Goal: Information Seeking & Learning: Find specific fact

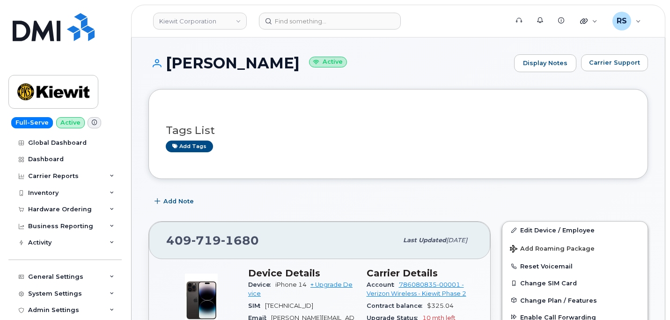
click at [5, 309] on div "Full-Serve Active Global Dashboard Dashboard Carrier Reports Monthly Billing Da…" at bounding box center [63, 160] width 127 height 320
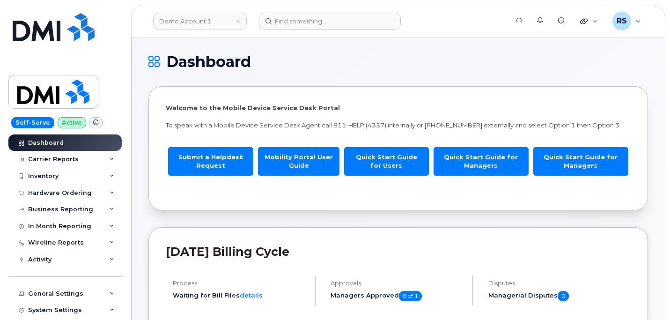
drag, startPoint x: 463, startPoint y: 59, endPoint x: 456, endPoint y: 32, distance: 27.7
click at [463, 55] on h1 "Dashboard" at bounding box center [395, 61] width 495 height 15
click at [8, 308] on div "System Settings" at bounding box center [64, 310] width 113 height 17
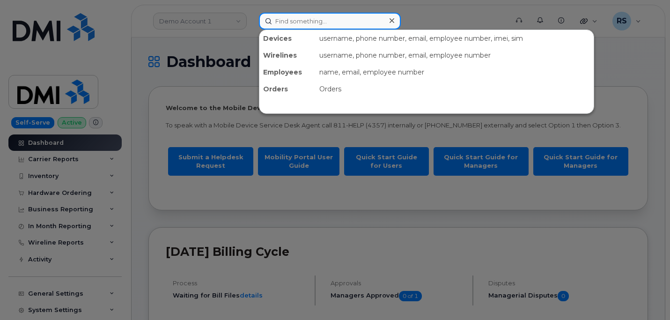
click at [282, 22] on input at bounding box center [330, 21] width 142 height 17
paste input "8174718823"
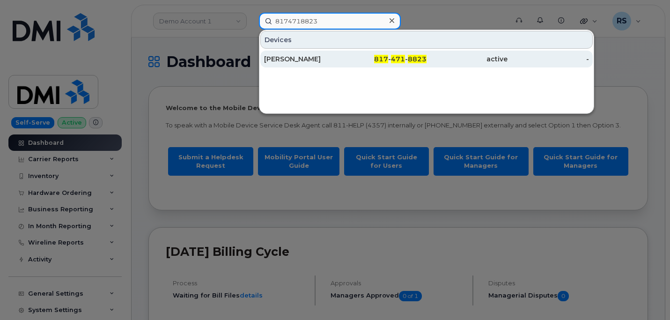
type input "8174718823"
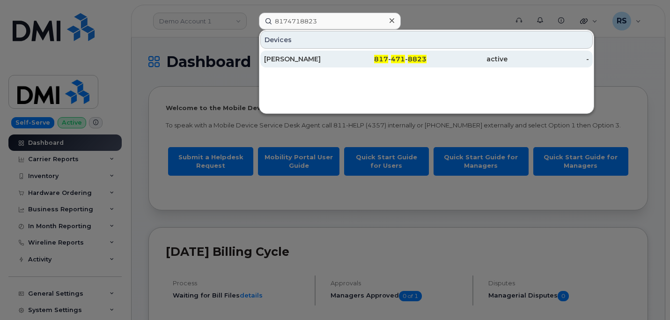
click at [306, 56] on div "JULIAN RASCON" at bounding box center [304, 58] width 81 height 9
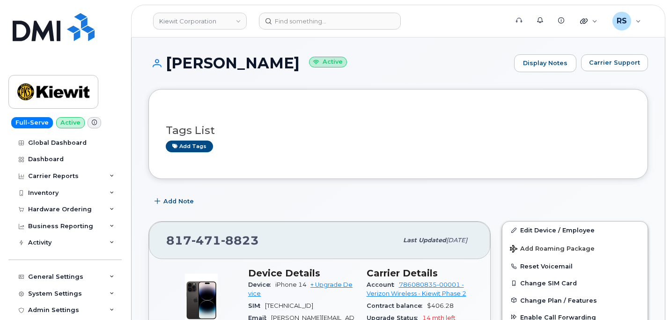
drag, startPoint x: 294, startPoint y: 62, endPoint x: 168, endPoint y: 64, distance: 126.4
click at [168, 64] on h1 "JULIAN RASCON Active" at bounding box center [328, 63] width 361 height 16
copy h1 "JULIAN RASCON"
click at [346, 127] on h3 "Tags List" at bounding box center [398, 131] width 465 height 12
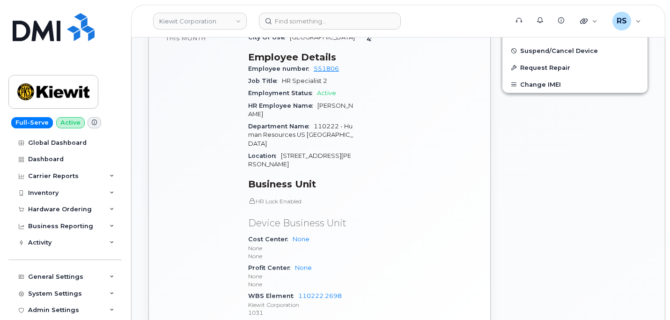
scroll to position [375, 0]
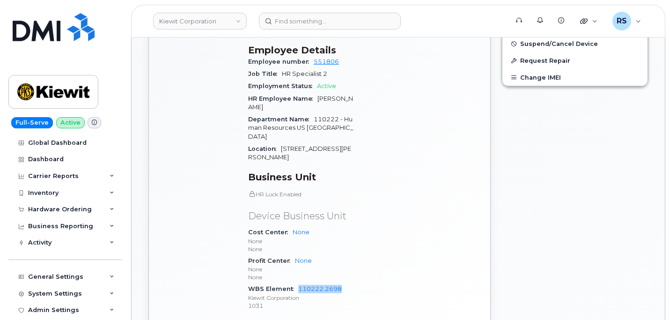
drag, startPoint x: 297, startPoint y: 263, endPoint x: 345, endPoint y: 263, distance: 48.2
click at [345, 283] on div "WBS Element 110222.2698 Kiewit Corporation 1031" at bounding box center [301, 297] width 107 height 29
copy link "110222.2698"
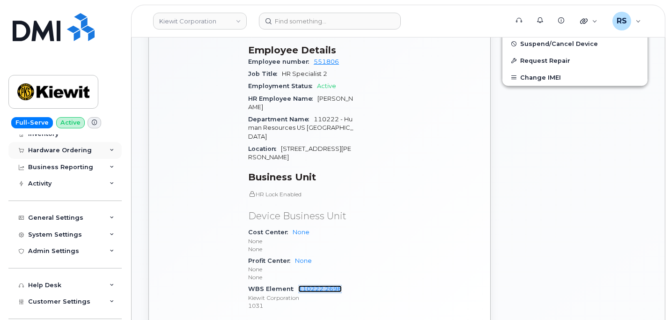
scroll to position [62, 0]
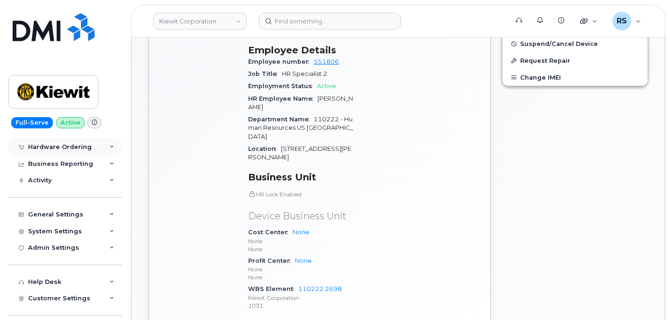
click at [55, 215] on div "General Settings" at bounding box center [55, 214] width 55 height 7
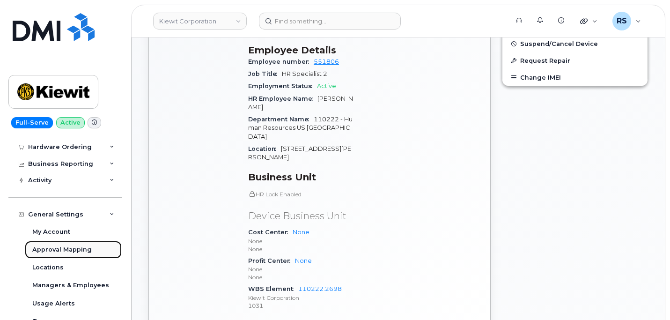
click at [55, 250] on div "Approval Mapping" at bounding box center [61, 249] width 59 height 8
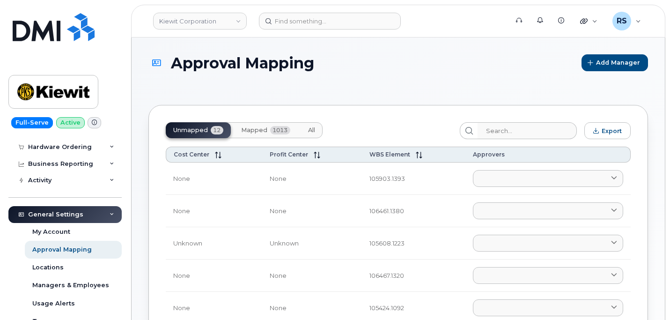
click at [257, 130] on span "Mapped" at bounding box center [254, 129] width 26 height 7
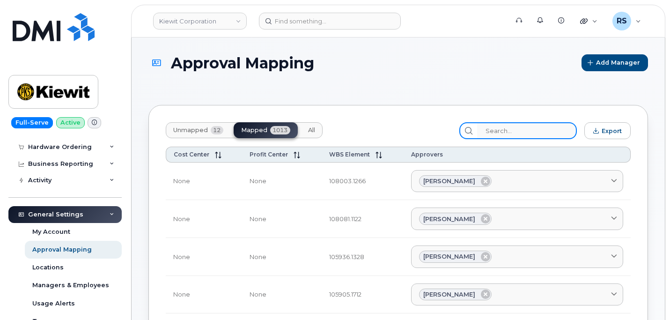
click at [505, 130] on input "search" at bounding box center [527, 130] width 100 height 17
paste input "110222.2698"
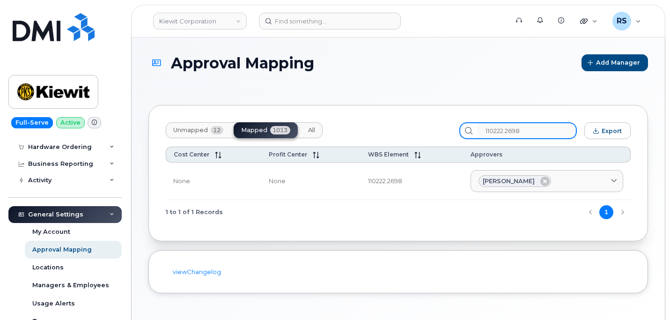
type input "110222.2698"
click at [394, 75] on div "Approval Mapping Add Manager" at bounding box center [398, 71] width 500 height 34
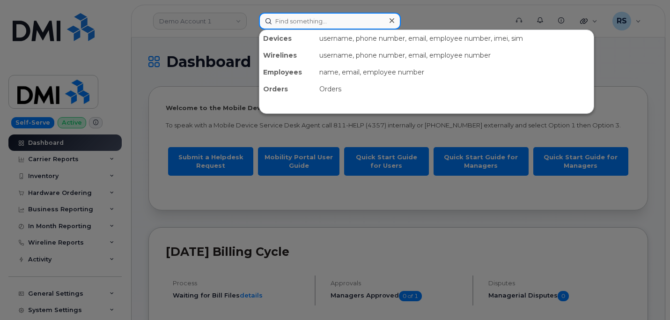
click at [283, 23] on input at bounding box center [330, 21] width 142 height 17
paste input "Rebeca Ceballos"
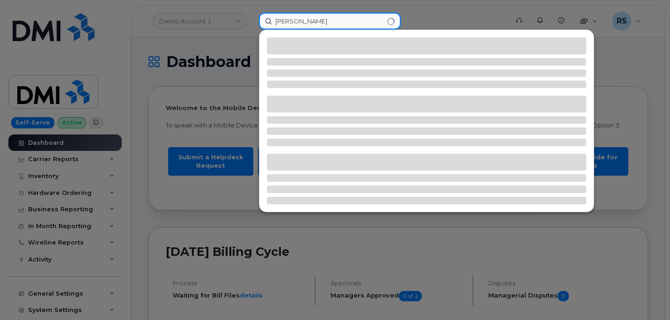
type input "Rebeca Ceballos"
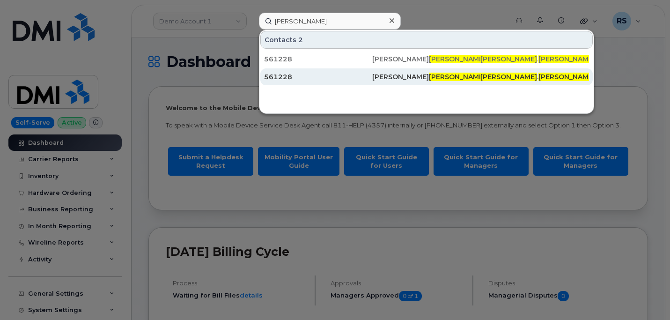
drag, startPoint x: 275, startPoint y: 56, endPoint x: 316, endPoint y: 69, distance: 43.7
click at [275, 56] on div "561228" at bounding box center [318, 58] width 108 height 9
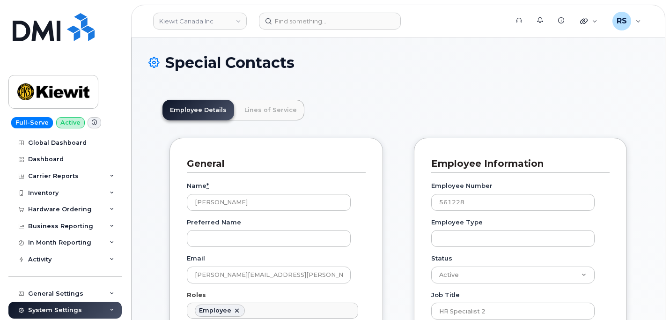
scroll to position [28, 0]
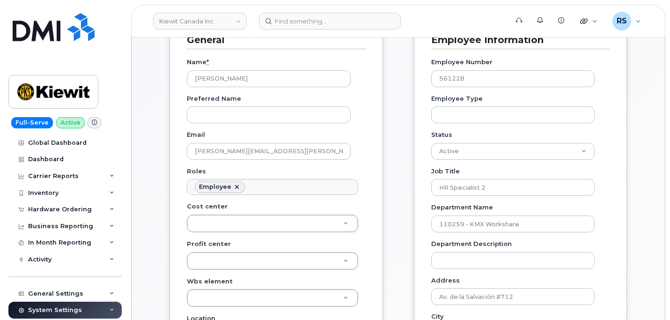
scroll to position [94, 0]
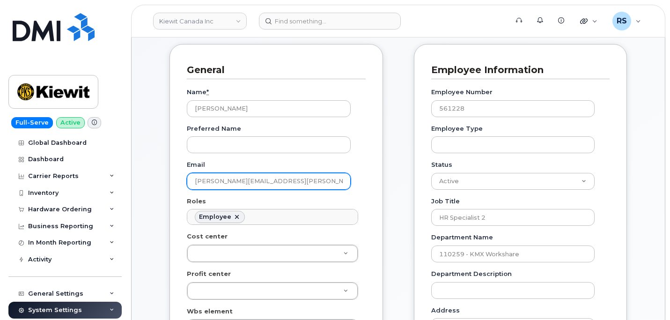
drag, startPoint x: 307, startPoint y: 182, endPoint x: 178, endPoint y: 182, distance: 128.3
click at [178, 182] on div "General Name * [PERSON_NAME] Preferred Name Email [PERSON_NAME][EMAIL_ADDRESS][…" at bounding box center [275, 300] width 213 height 513
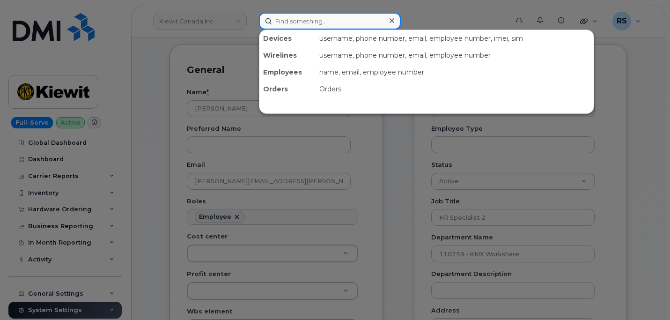
click at [283, 19] on input at bounding box center [330, 21] width 142 height 17
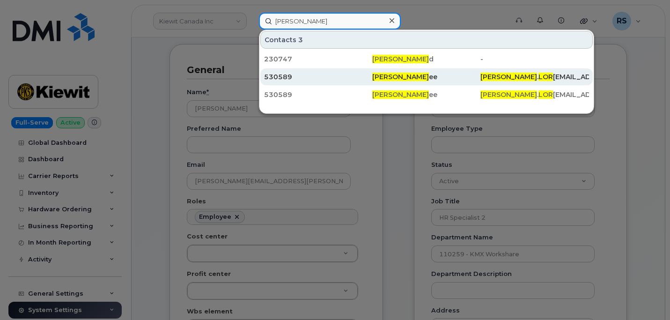
type input "[PERSON_NAME]"
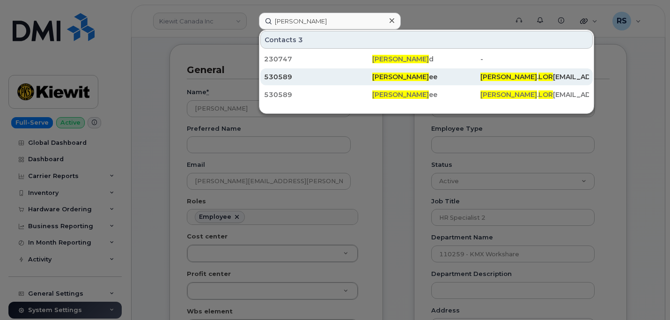
click at [280, 76] on div "530589" at bounding box center [318, 76] width 108 height 9
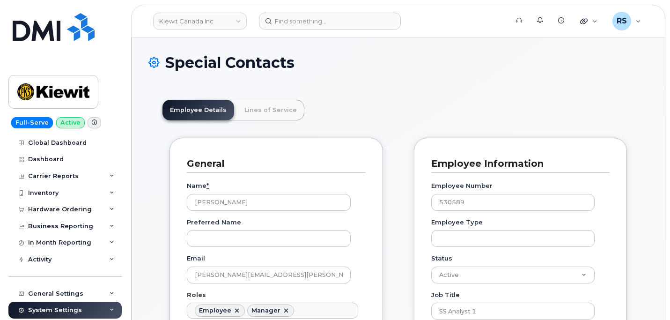
scroll to position [28, 0]
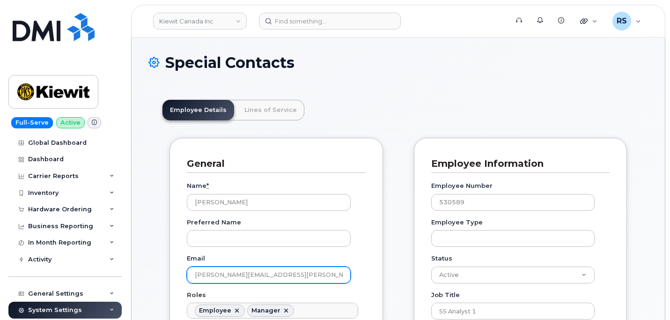
drag, startPoint x: 264, startPoint y: 279, endPoint x: 218, endPoint y: 280, distance: 45.9
click at [189, 277] on input "DYLAN.LOREE@KIEWIT.COM" at bounding box center [269, 274] width 164 height 17
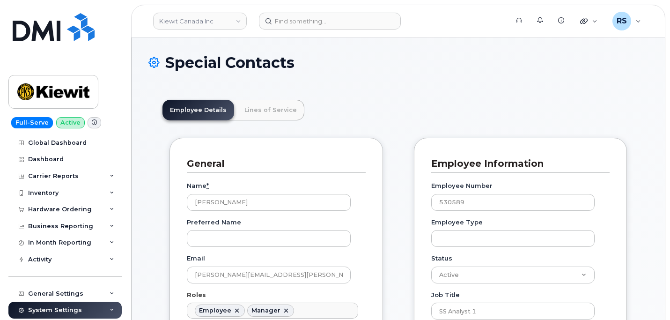
click at [384, 72] on div "Special Contacts" at bounding box center [398, 69] width 500 height 31
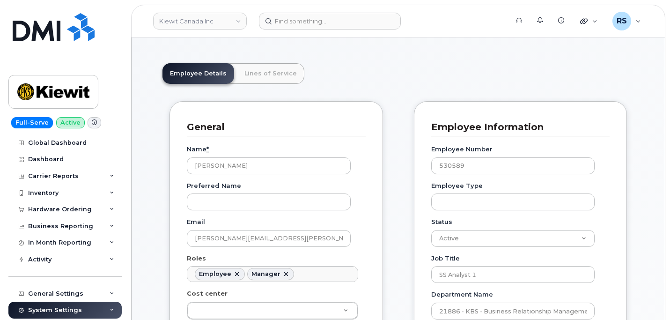
scroll to position [62, 0]
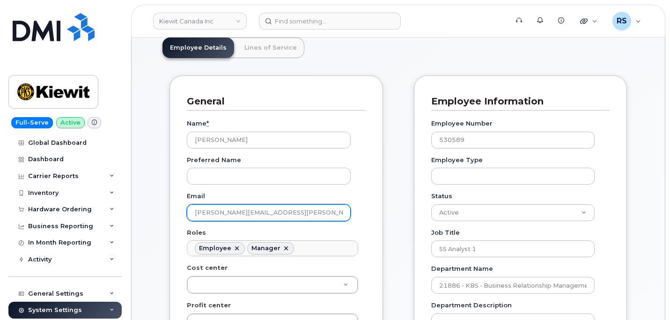
drag, startPoint x: 294, startPoint y: 211, endPoint x: 213, endPoint y: 214, distance: 81.0
click at [191, 210] on input "DYLAN.LOREE@KIEWIT.COM" at bounding box center [269, 212] width 164 height 17
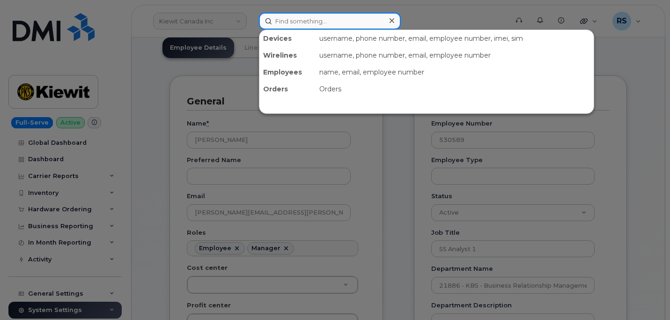
click at [287, 18] on input at bounding box center [330, 21] width 142 height 17
paste input "6024806168"
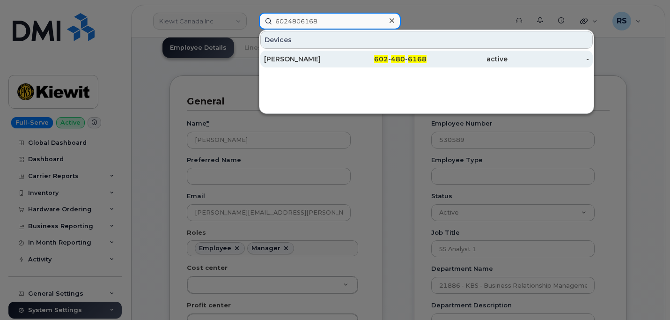
type input "6024806168"
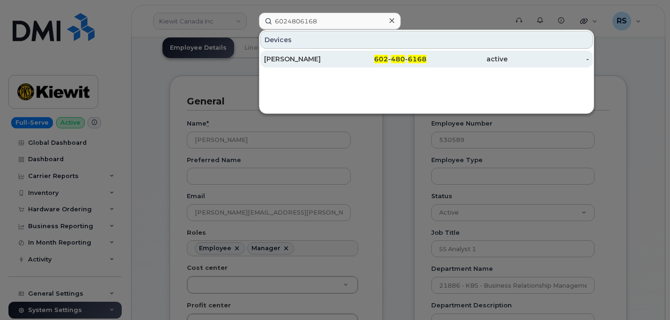
click at [282, 53] on div "HAMZAH ALZAKI" at bounding box center [304, 59] width 81 height 17
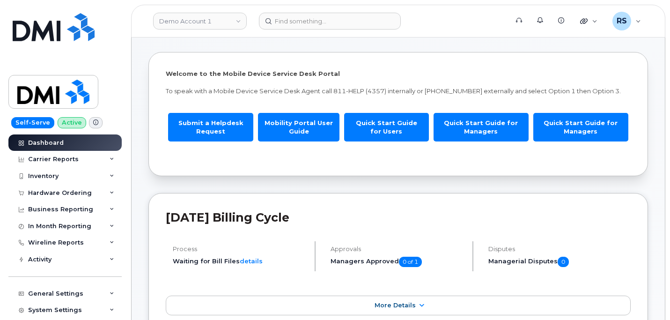
scroll to position [156, 0]
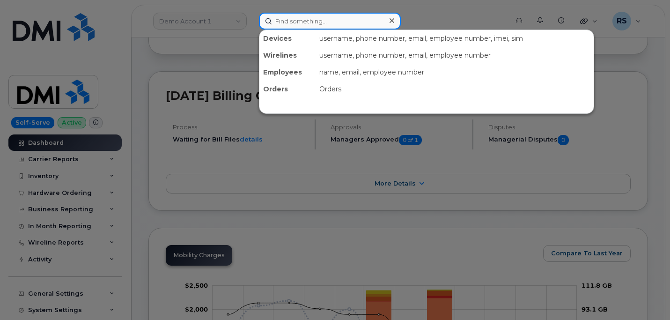
click at [292, 22] on input at bounding box center [330, 21] width 142 height 17
paste input "8174718823"
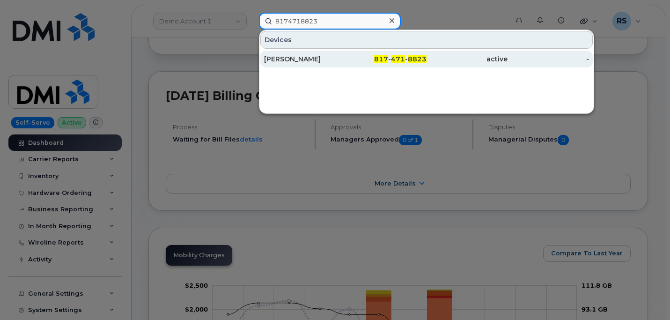
type input "8174718823"
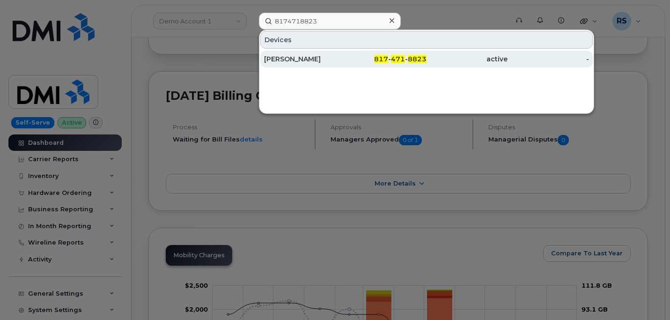
click at [298, 56] on div "[PERSON_NAME]" at bounding box center [304, 58] width 81 height 9
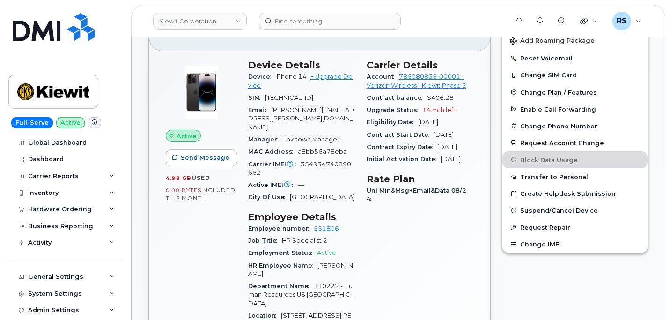
scroll to position [281, 0]
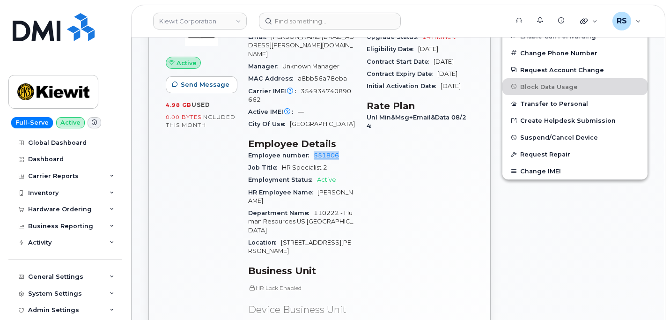
drag, startPoint x: 338, startPoint y: 149, endPoint x: 311, endPoint y: 147, distance: 26.3
click at [311, 149] on div "Employee number 551806" at bounding box center [301, 155] width 107 height 12
copy link "551806"
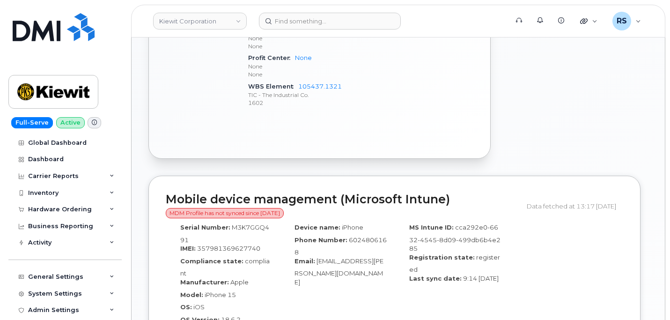
scroll to position [468, 0]
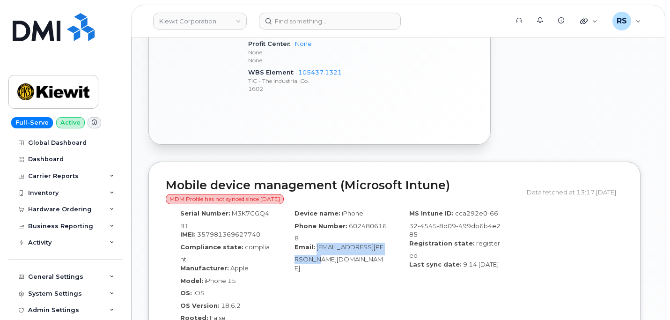
drag, startPoint x: 315, startPoint y: 247, endPoint x: 389, endPoint y: 256, distance: 74.0
click at [389, 256] on div "Device name: iPhone Phone Number: 6024806168 Email: Hamzah.Alzaki@kiewit.com" at bounding box center [337, 269] width 114 height 128
copy span "Hamzah.Alzaki@kiewit.com"
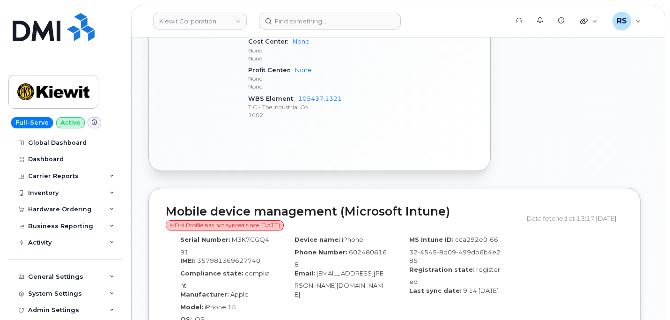
scroll to position [406, 0]
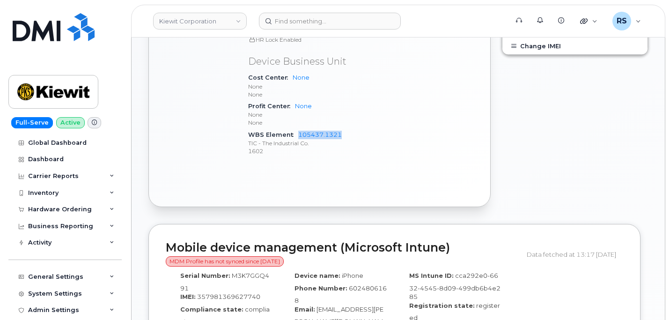
drag, startPoint x: 296, startPoint y: 132, endPoint x: 350, endPoint y: 130, distance: 53.9
click at [350, 130] on div "WBS Element 105437.1321 TIC - The Industrial Co. 1602" at bounding box center [301, 143] width 107 height 29
copy link "105437.1321"
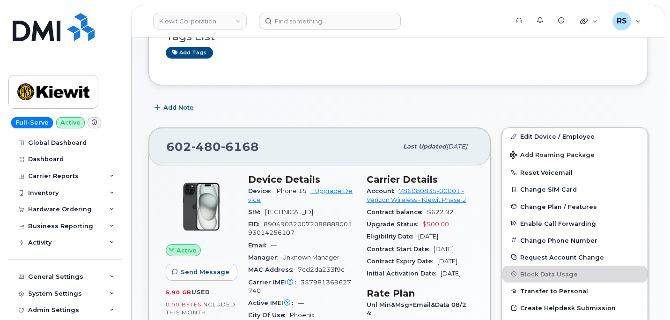
scroll to position [0, 0]
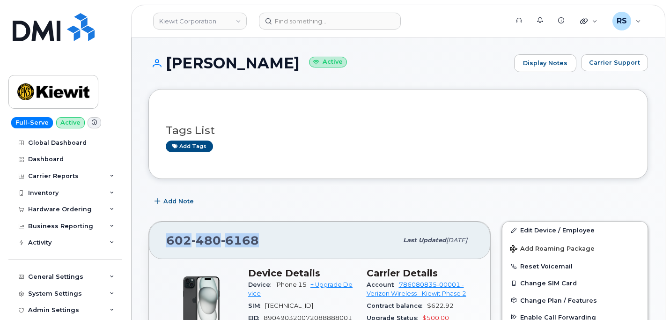
drag, startPoint x: 258, startPoint y: 239, endPoint x: 167, endPoint y: 240, distance: 91.3
click at [156, 239] on div "602 480 6168 Last updated Sep 06, 2025" at bounding box center [319, 239] width 341 height 37
copy span "602 480 6168"
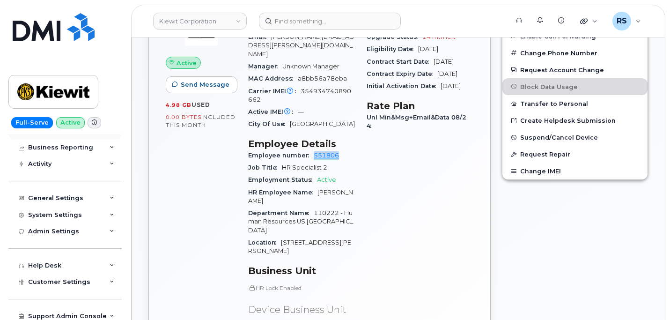
scroll to position [83, 0]
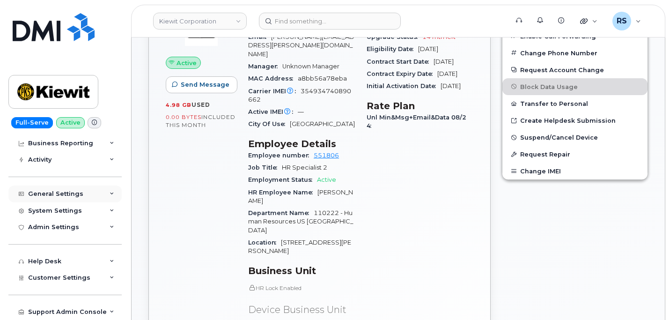
click at [58, 190] on div "General Settings" at bounding box center [55, 193] width 55 height 7
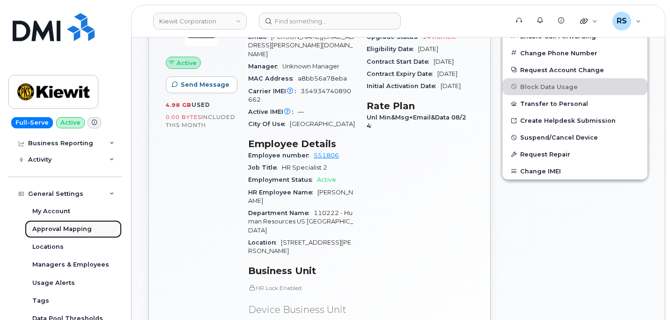
click at [51, 228] on div "Approval Mapping" at bounding box center [61, 229] width 59 height 8
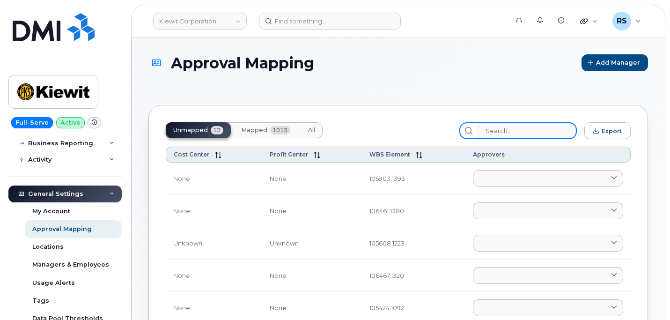
click at [503, 131] on input "search" at bounding box center [527, 130] width 100 height 17
click at [258, 134] on button "Mapped 1013" at bounding box center [266, 130] width 64 height 16
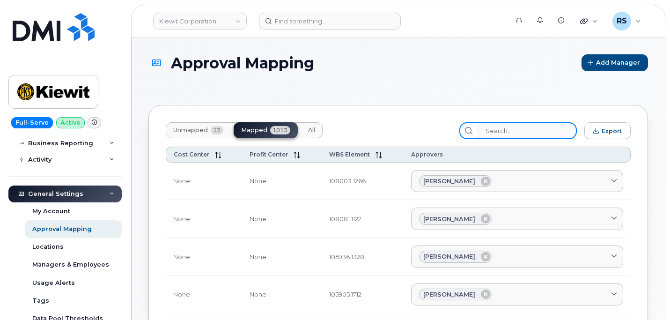
click at [500, 129] on input "search" at bounding box center [527, 130] width 100 height 17
paste input "105437.1321"
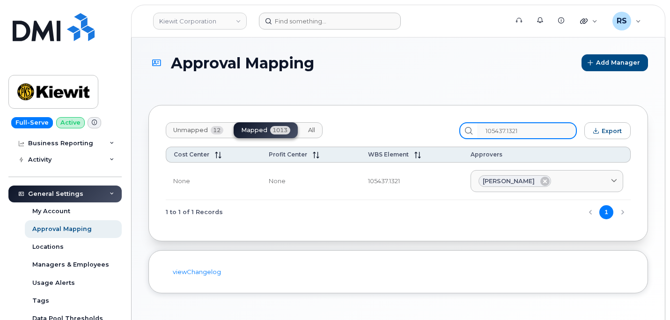
type input "105437.1321"
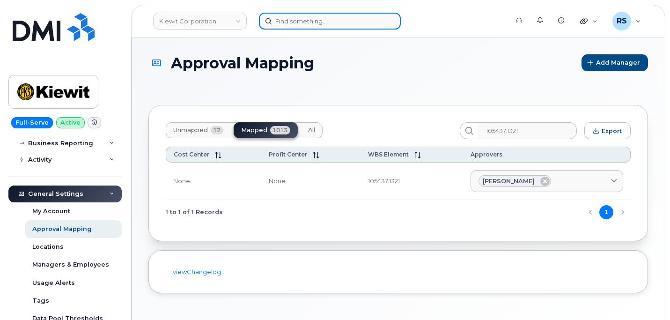
click at [287, 22] on input at bounding box center [330, 21] width 142 height 17
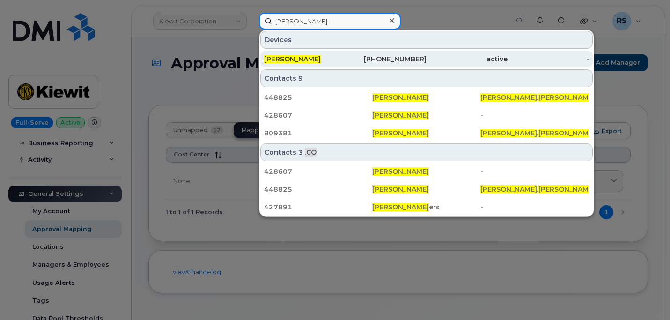
type input "wyatt smith"
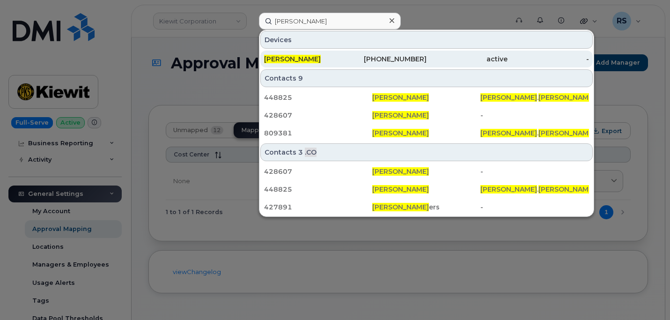
click at [294, 56] on span "[PERSON_NAME]" at bounding box center [292, 59] width 57 height 8
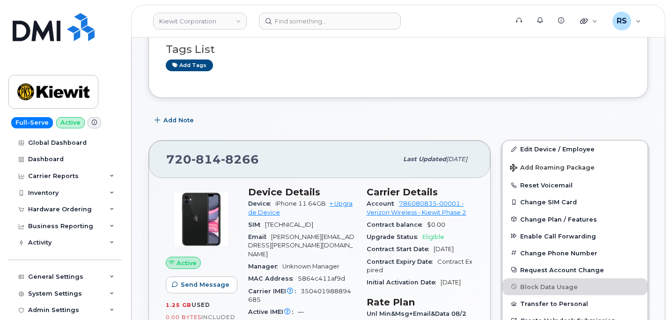
scroll to position [125, 0]
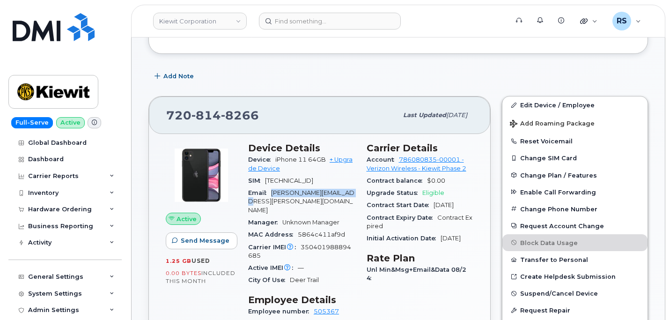
drag, startPoint x: 273, startPoint y: 193, endPoint x: 286, endPoint y: 200, distance: 14.3
click at [286, 200] on div "Email [PERSON_NAME][EMAIL_ADDRESS][PERSON_NAME][DOMAIN_NAME]" at bounding box center [301, 201] width 107 height 29
copy span "[PERSON_NAME][EMAIL_ADDRESS][PERSON_NAME][DOMAIN_NAME]"
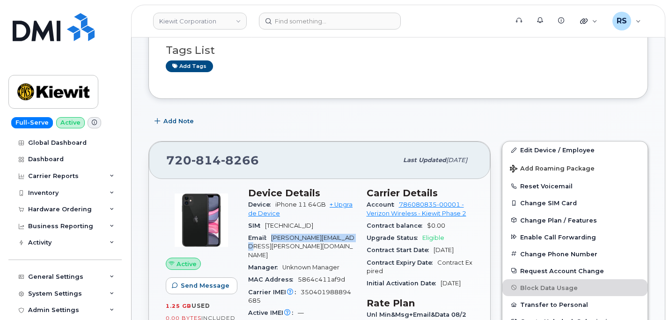
scroll to position [94, 0]
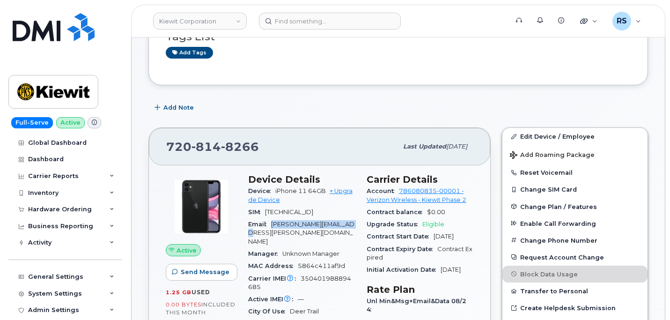
copy span "[PERSON_NAME][EMAIL_ADDRESS][PERSON_NAME][DOMAIN_NAME]"
click at [629, 107] on div "Add Note" at bounding box center [398, 107] width 500 height 17
click at [390, 100] on div "Add Note" at bounding box center [398, 107] width 500 height 17
